Goal: Entertainment & Leisure: Consume media (video, audio)

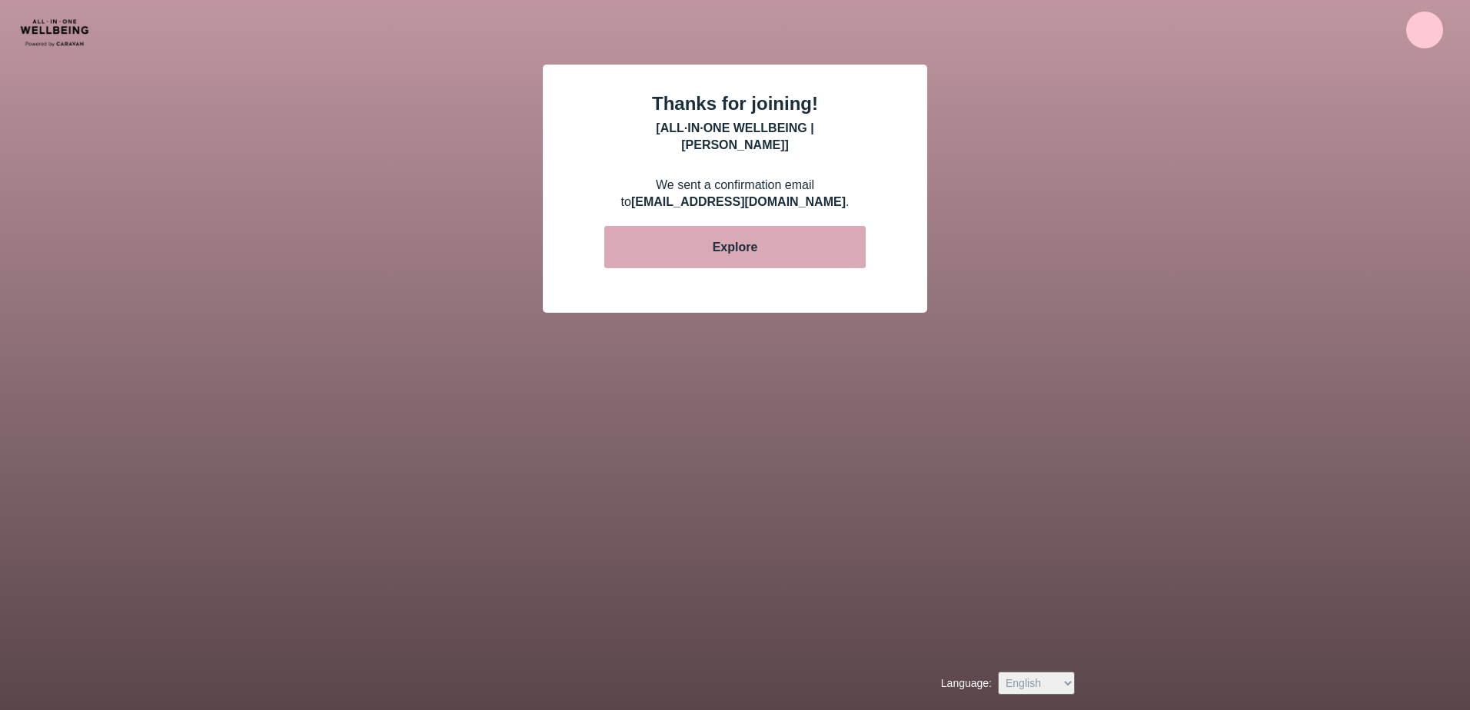
click at [736, 239] on div "Explore" at bounding box center [735, 247] width 68 height 17
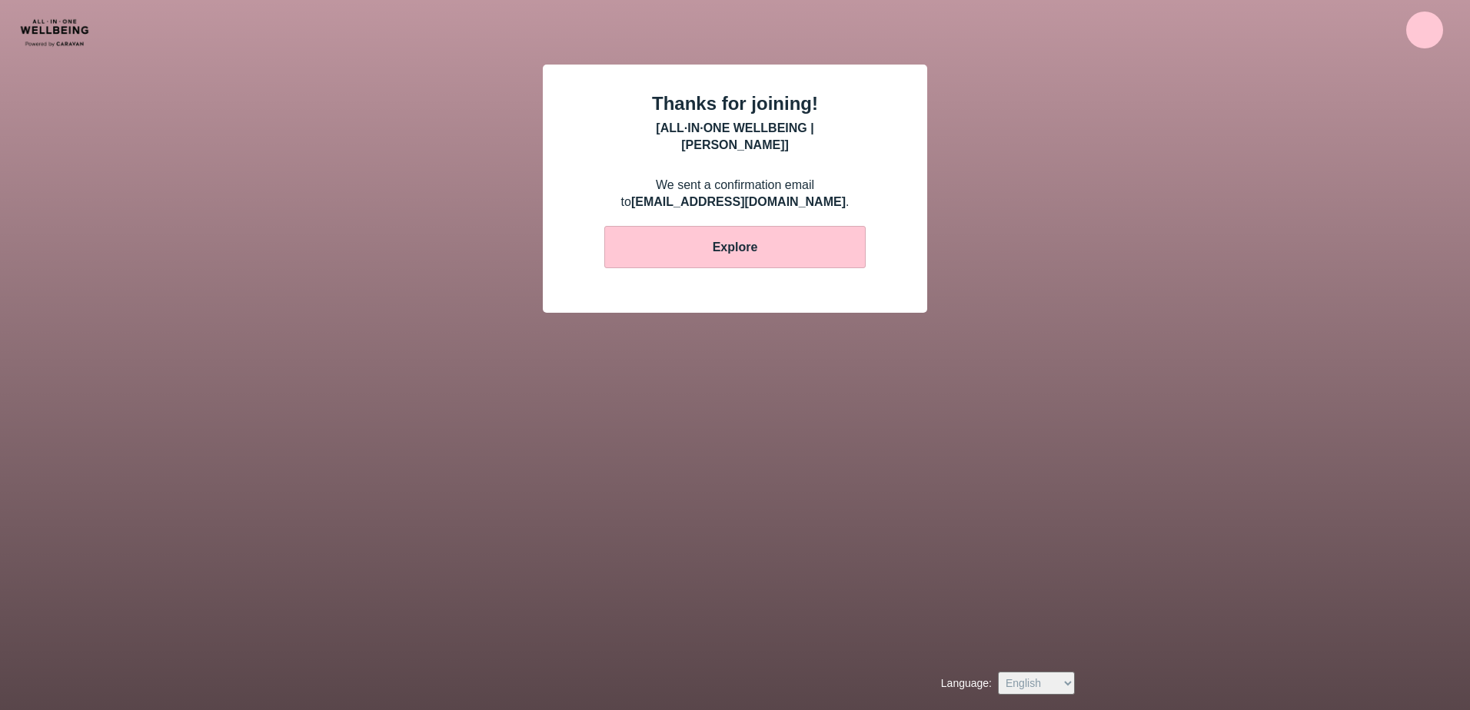
click at [1062, 686] on select "Deutsch English Español Français Português" at bounding box center [1036, 683] width 77 height 23
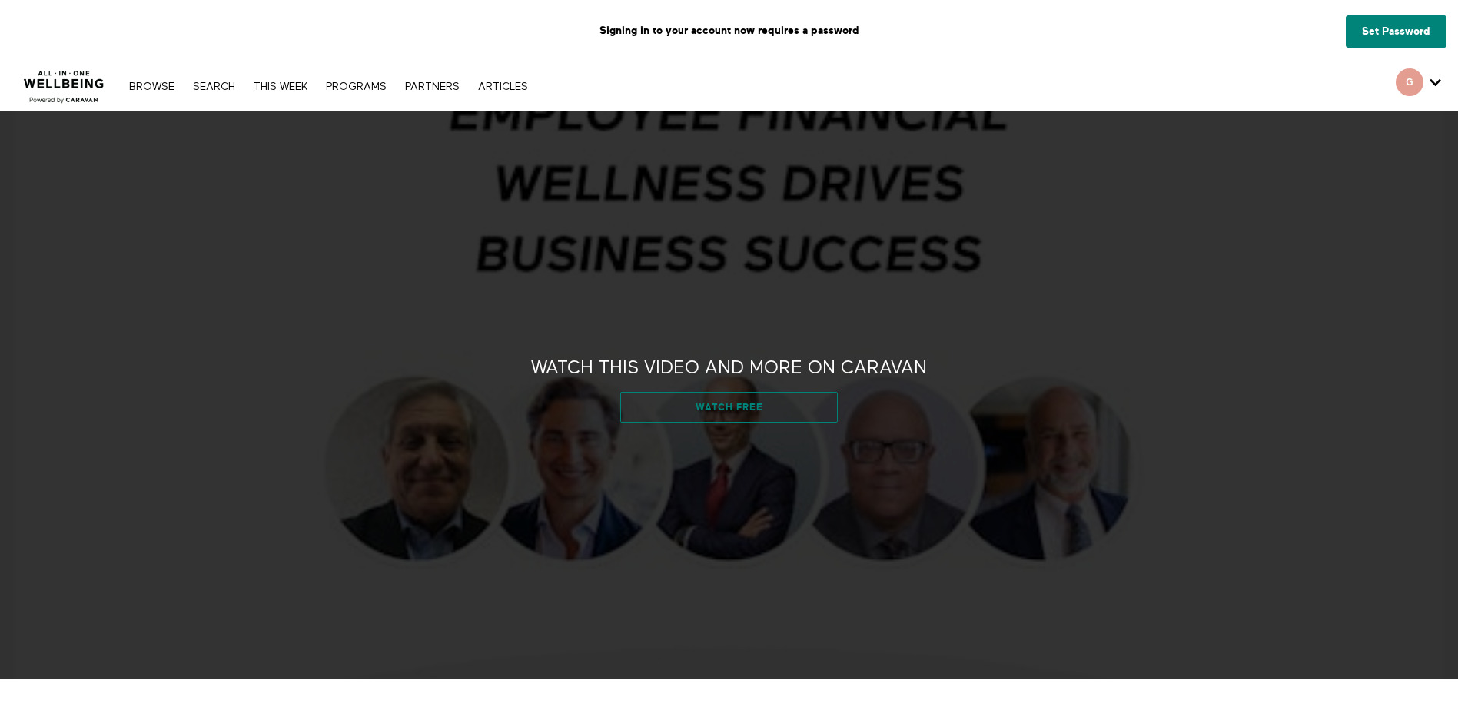
click at [750, 407] on link "Watch free" at bounding box center [729, 407] width 218 height 31
click at [754, 396] on link "Watch free" at bounding box center [729, 407] width 218 height 31
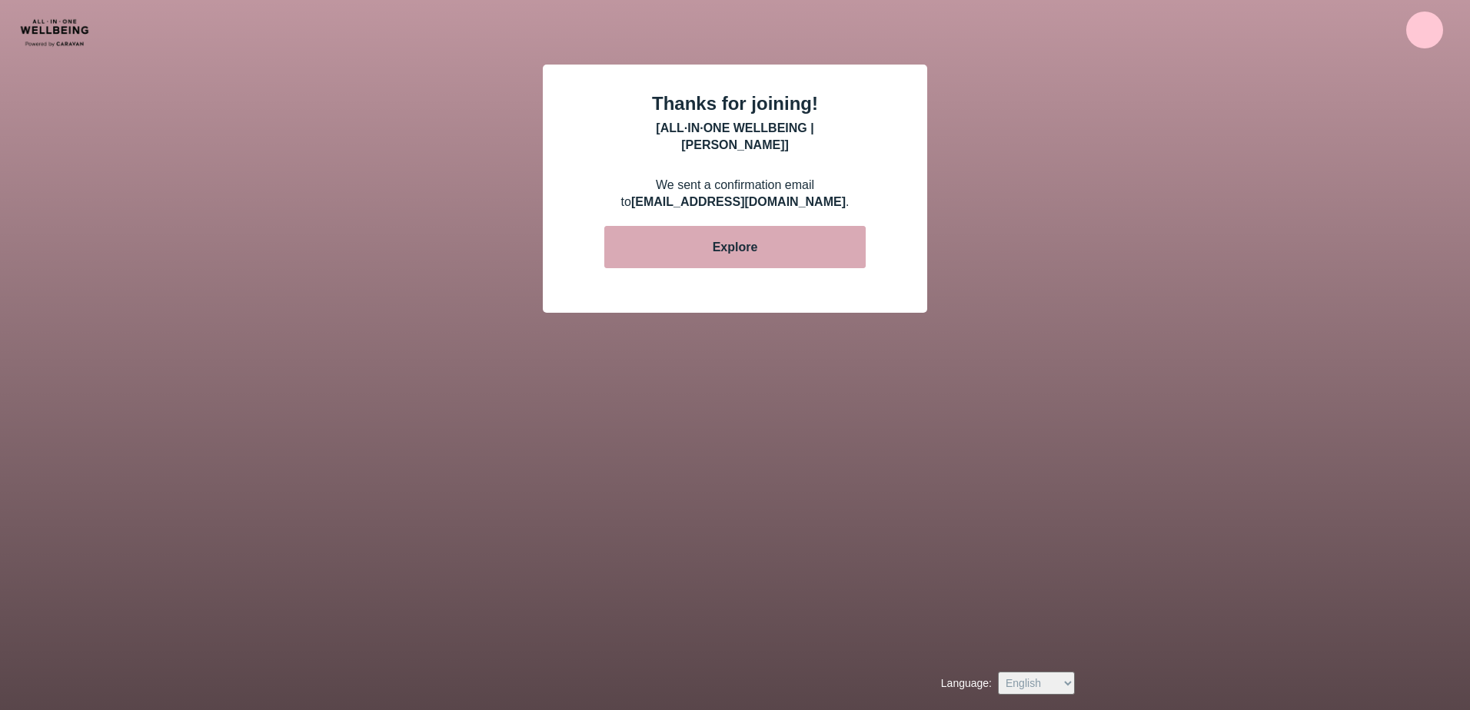
click at [742, 239] on div "Explore" at bounding box center [735, 247] width 68 height 17
click at [745, 239] on div "Explore" at bounding box center [735, 247] width 68 height 17
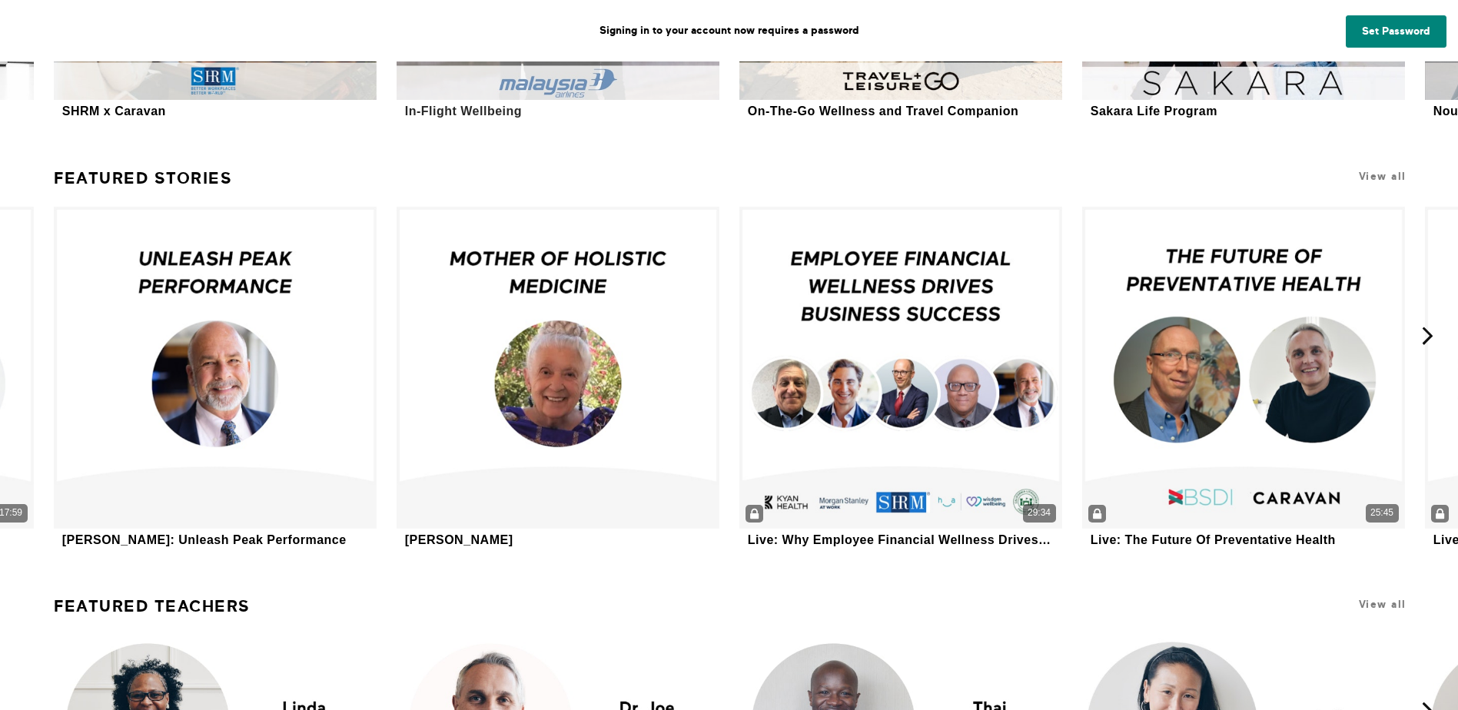
scroll to position [4870, 0]
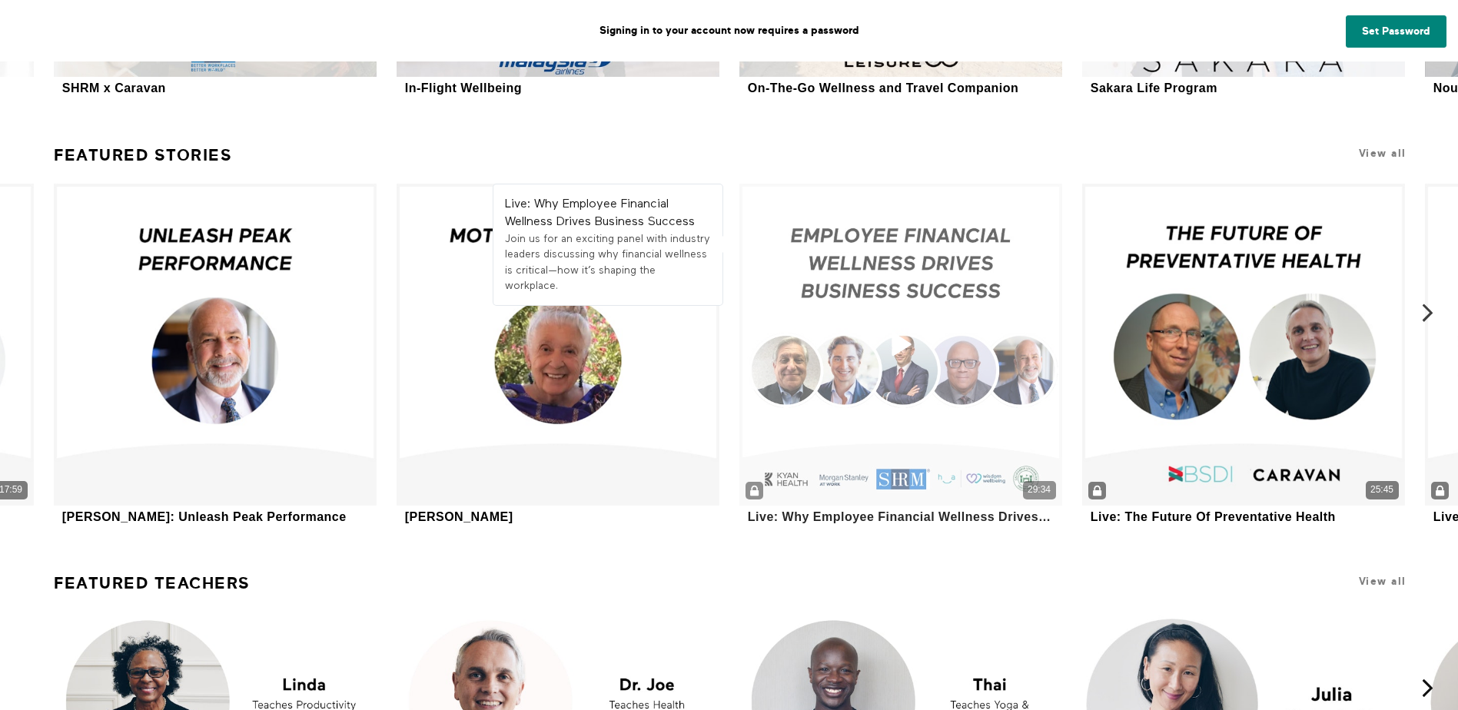
click at [904, 343] on icon at bounding box center [901, 344] width 46 height 27
